Goal: Find specific page/section: Find specific page/section

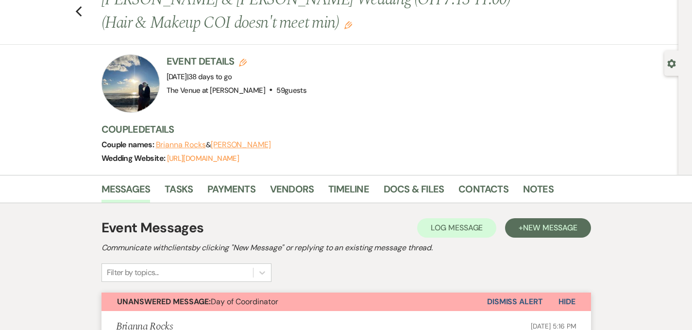
scroll to position [40, 0]
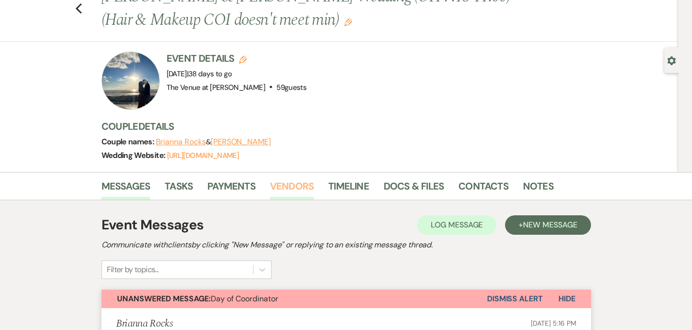
click at [270, 185] on link "Vendors" at bounding box center [292, 188] width 44 height 21
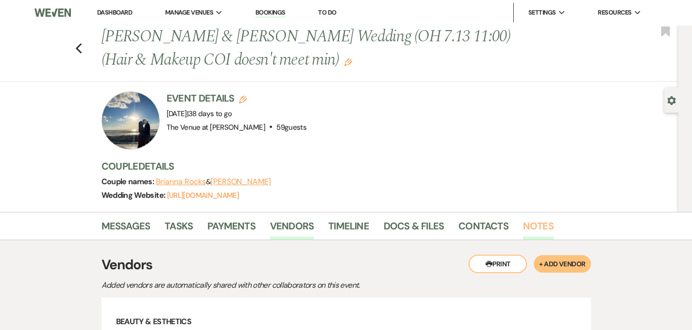
click at [523, 228] on link "Notes" at bounding box center [538, 228] width 31 height 21
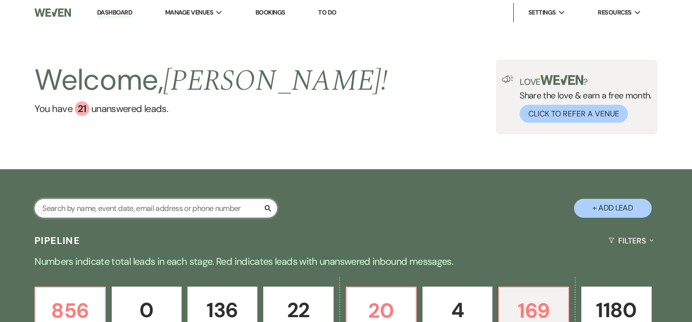
click at [202, 210] on input "text" at bounding box center [155, 208] width 243 height 19
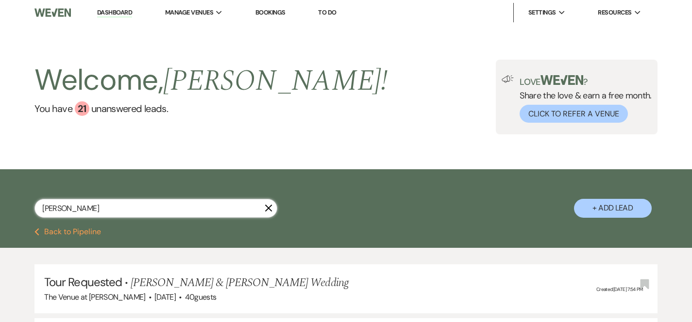
type input "mckenzie"
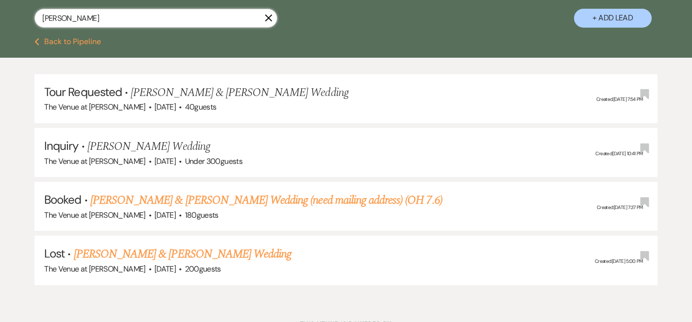
scroll to position [204, 0]
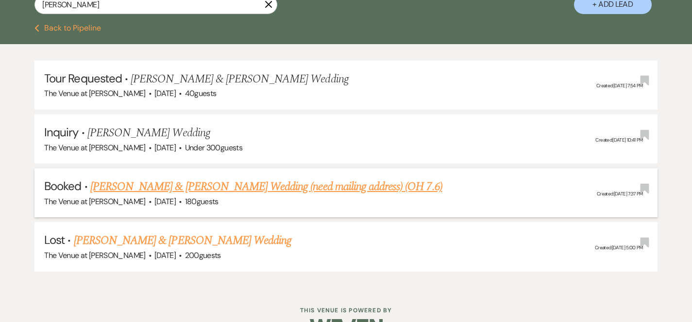
click at [381, 189] on link "Mckenzie Rackley & Bobby Vredenburg's Wedding (need mailing address) (OH 7.6)" at bounding box center [266, 186] width 352 height 17
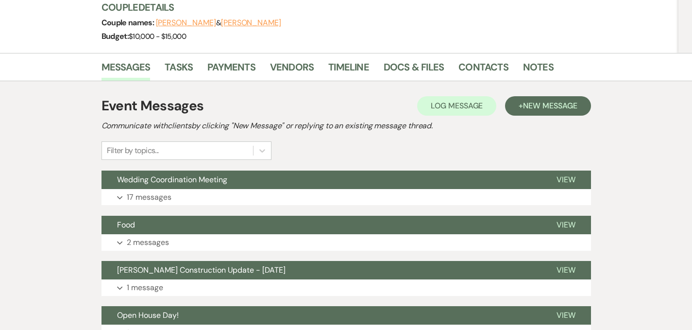
scroll to position [237, 0]
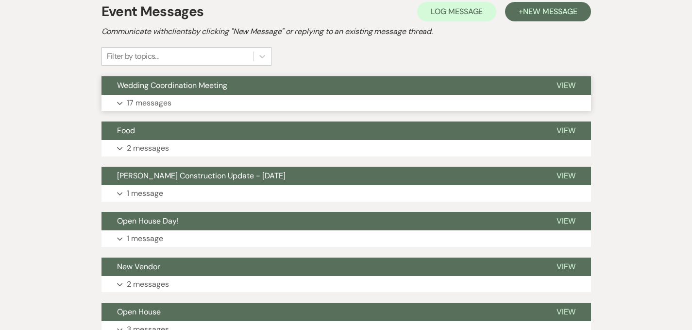
click at [134, 103] on p "17 messages" at bounding box center [149, 103] width 45 height 13
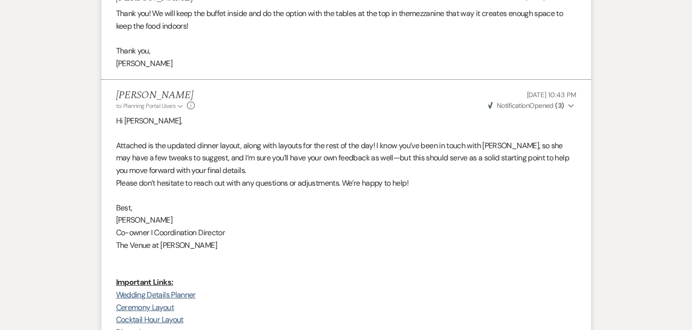
scroll to position [2160, 0]
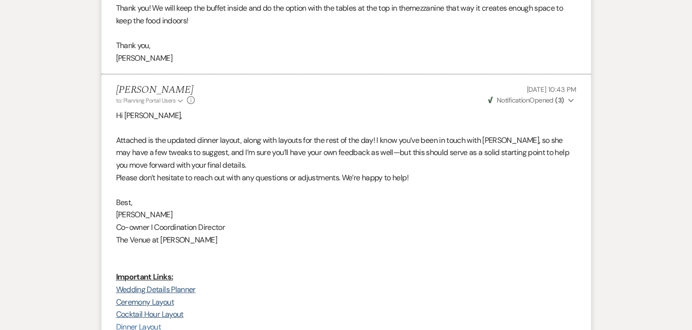
click at [121, 321] on link "Dinner Layout" at bounding box center [138, 326] width 45 height 10
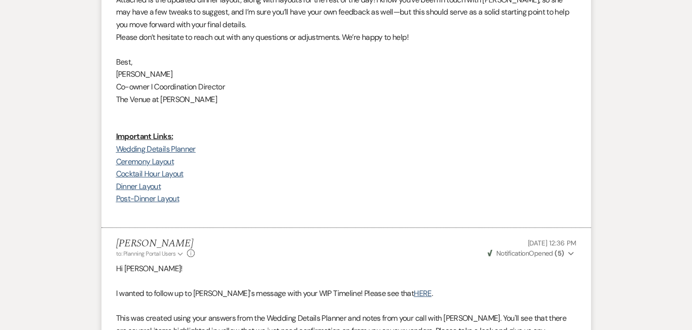
scroll to position [2298, 0]
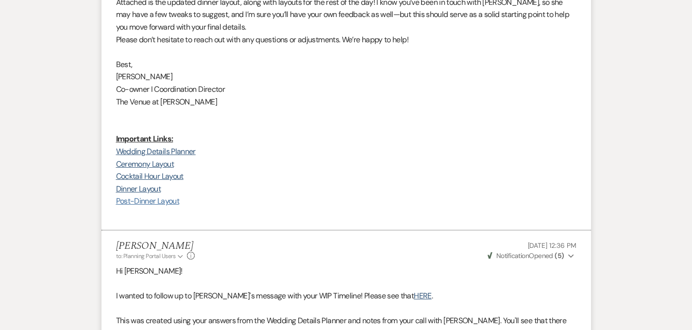
click at [129, 196] on link "Post-Dinner Layout" at bounding box center [147, 201] width 63 height 10
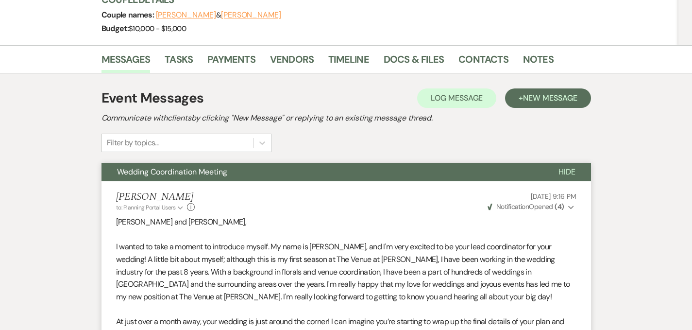
scroll to position [97, 0]
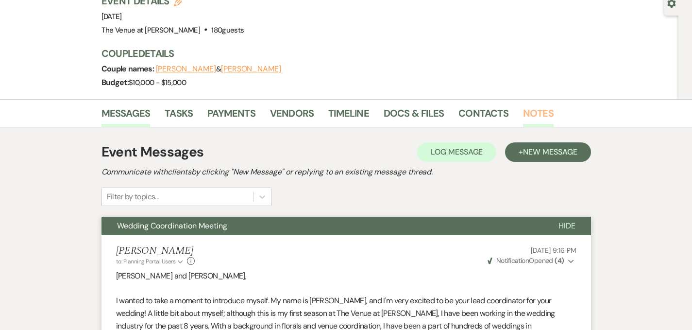
click at [523, 117] on link "Notes" at bounding box center [538, 115] width 31 height 21
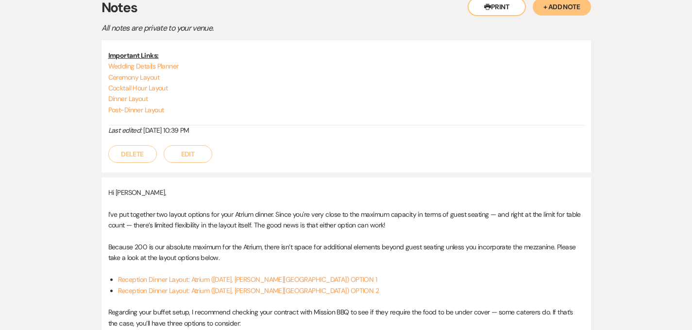
scroll to position [236, 0]
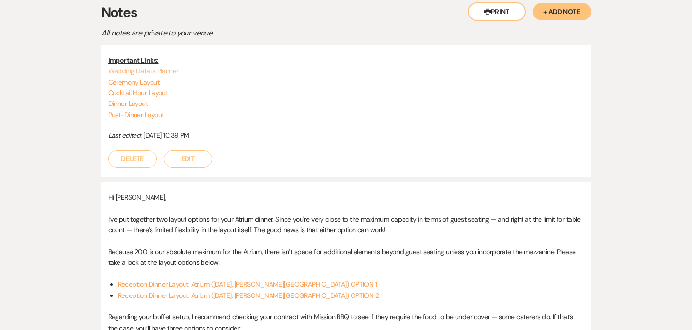
click at [122, 71] on link "Wedding Details Planner" at bounding box center [143, 71] width 70 height 9
click at [140, 72] on link "Wedding Details Planner" at bounding box center [143, 71] width 70 height 9
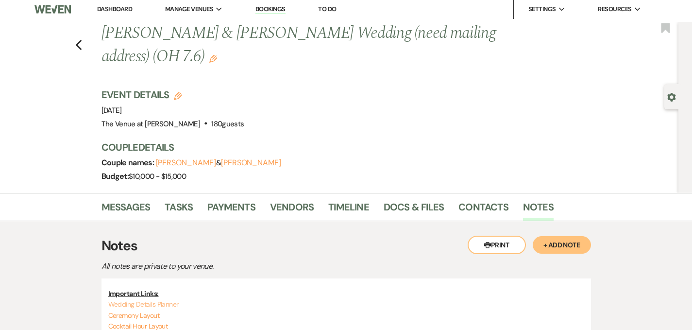
scroll to position [0, 0]
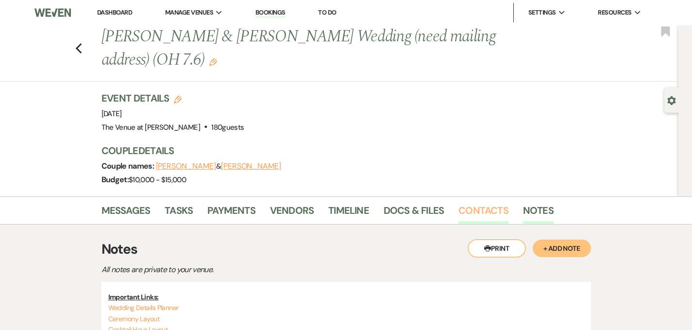
click at [469, 214] on link "Contacts" at bounding box center [483, 212] width 50 height 21
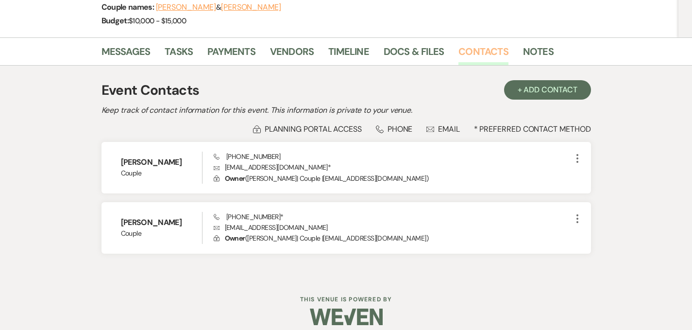
scroll to position [160, 0]
